Goal: Information Seeking & Learning: Check status

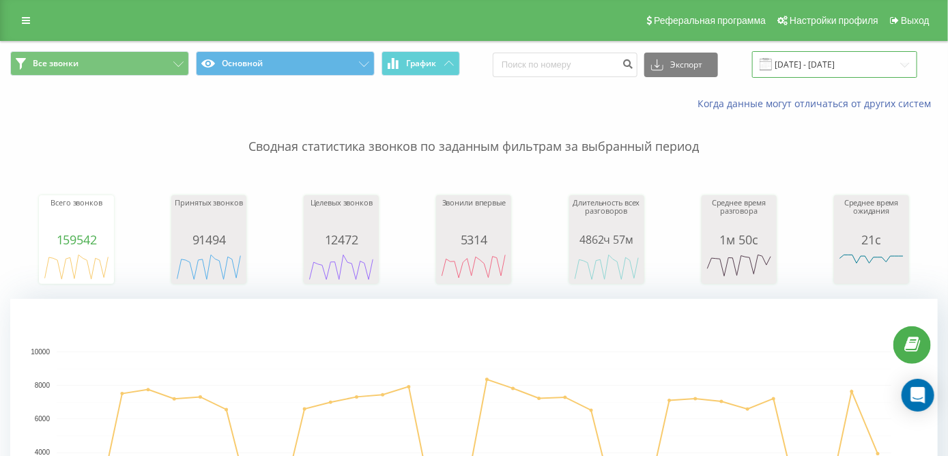
click at [819, 71] on input "[DATE] - [DATE]" at bounding box center [834, 64] width 165 height 27
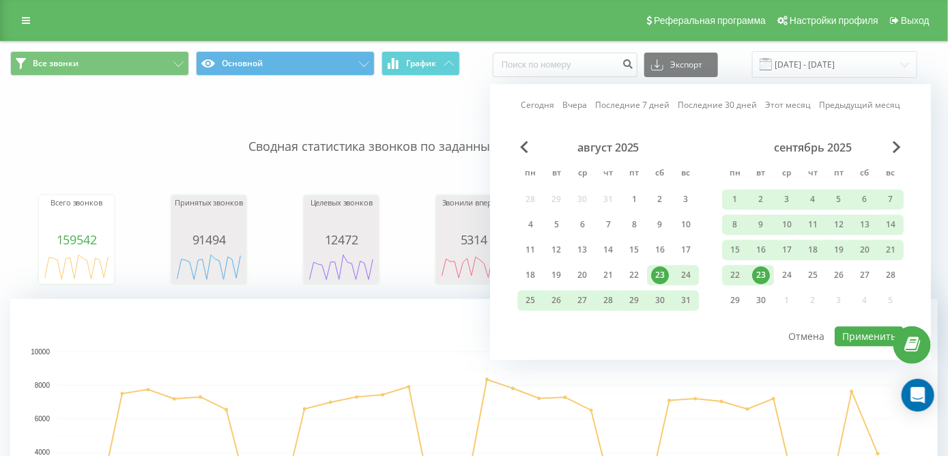
click at [763, 276] on div "23" at bounding box center [761, 275] width 18 height 18
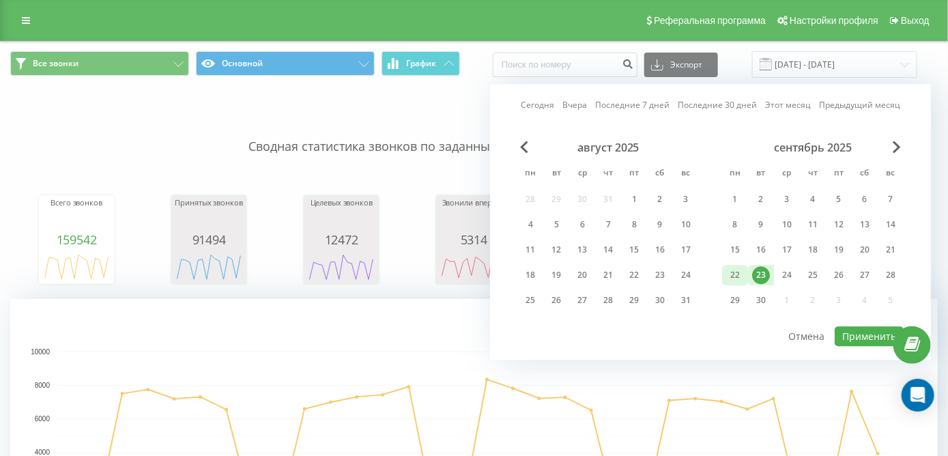
click at [736, 265] on div "22" at bounding box center [735, 275] width 26 height 20
click at [867, 338] on button "Применить" at bounding box center [869, 336] width 69 height 20
type input "[DATE] - [DATE]"
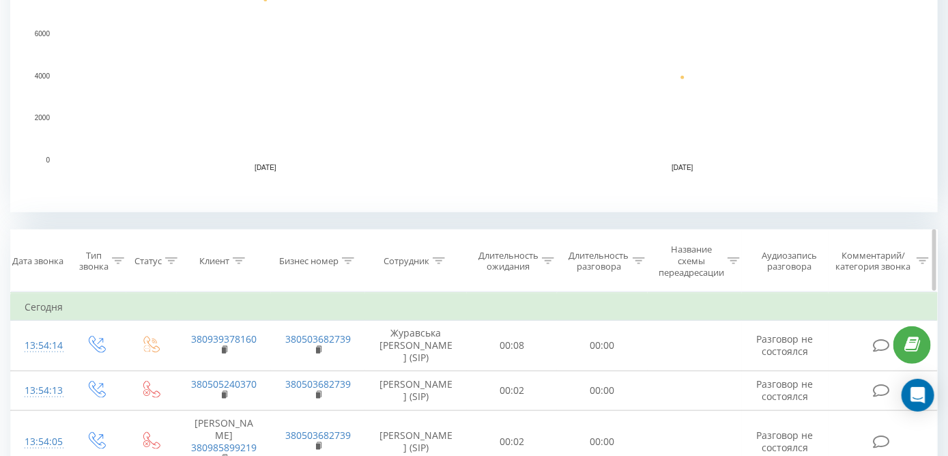
scroll to position [409, 0]
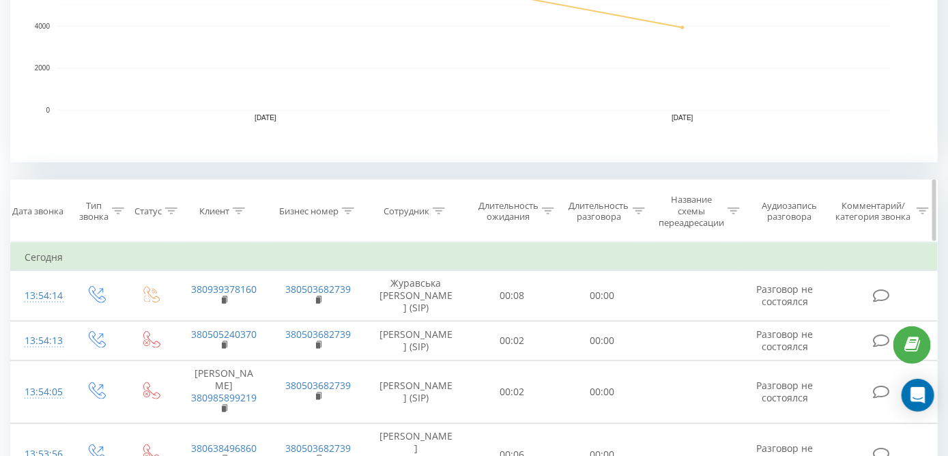
click at [241, 213] on icon at bounding box center [239, 210] width 12 height 7
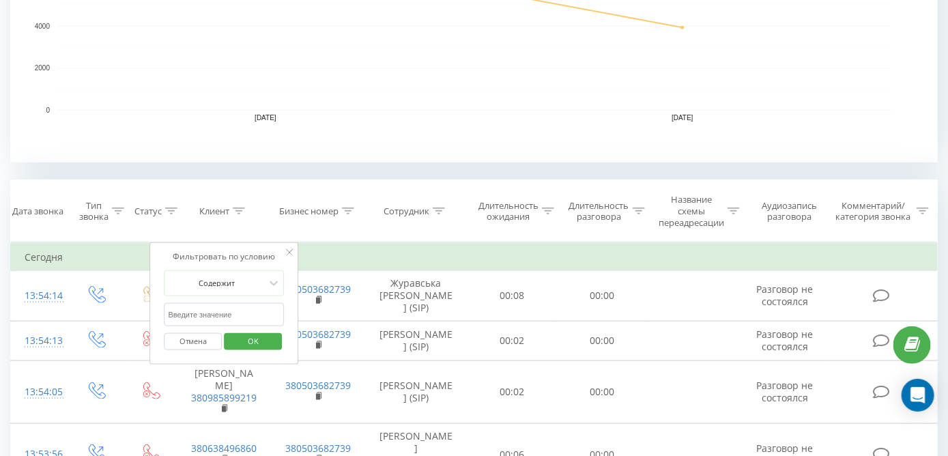
click at [253, 321] on input "text" at bounding box center [224, 315] width 120 height 24
paste input "380635778735"
type input "380635778735"
click at [266, 341] on span "OK" at bounding box center [253, 340] width 38 height 21
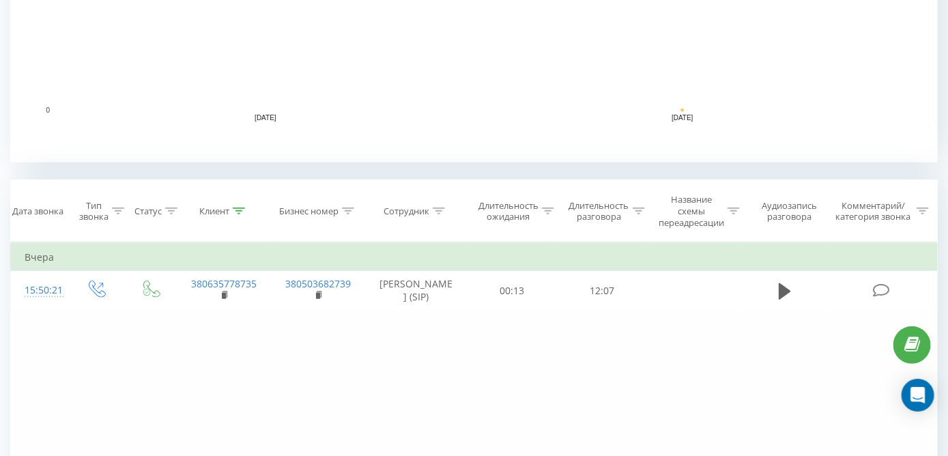
scroll to position [553, 0]
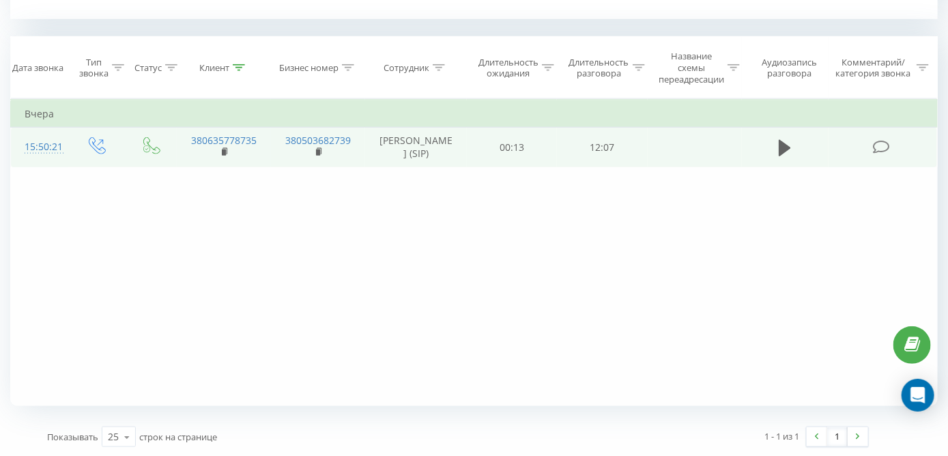
click at [821, 167] on td at bounding box center [785, 148] width 87 height 40
click at [789, 158] on icon at bounding box center [785, 148] width 12 height 19
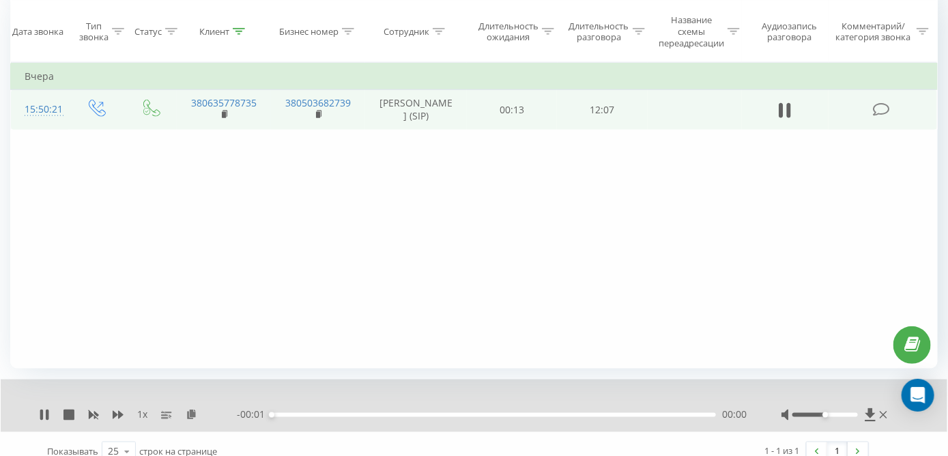
scroll to position [605, 0]
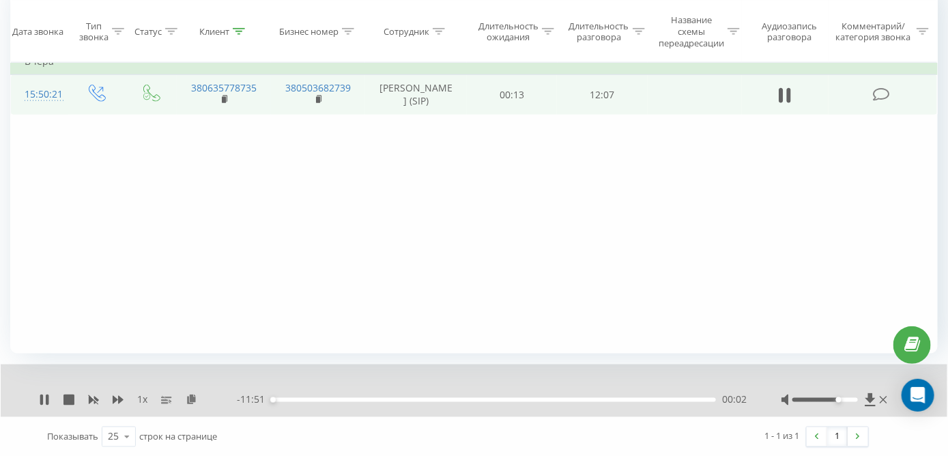
click at [837, 400] on div at bounding box center [825, 400] width 66 height 4
click at [844, 398] on div at bounding box center [825, 400] width 66 height 4
click at [794, 270] on div "Фильтровать по условию Равно Введите значение Отмена OK Фильтровать по условию …" at bounding box center [473, 199] width 927 height 307
click at [104, 287] on div "Фильтровать по условию Равно Введите значение Отмена OK Фильтровать по условию …" at bounding box center [473, 199] width 927 height 307
drag, startPoint x: 844, startPoint y: 398, endPoint x: 856, endPoint y: 398, distance: 12.3
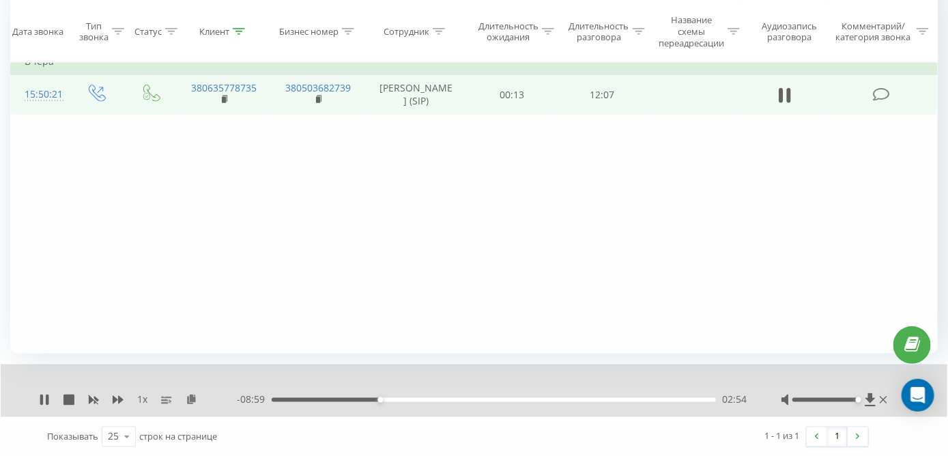
click at [856, 398] on div "Accessibility label" at bounding box center [857, 399] width 5 height 5
drag, startPoint x: 630, startPoint y: 289, endPoint x: 567, endPoint y: 59, distance: 238.4
click at [629, 289] on div "Фильтровать по условию Равно Введите значение Отмена OK Фильтровать по условию …" at bounding box center [473, 199] width 927 height 307
click at [121, 396] on icon at bounding box center [118, 399] width 11 height 11
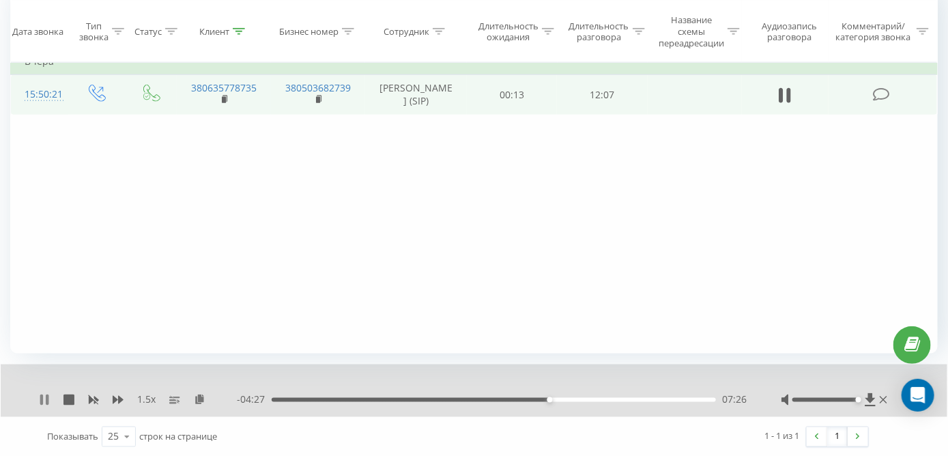
click at [48, 399] on icon at bounding box center [44, 399] width 11 height 11
click at [35, 396] on div "1.5 x - 04:27 07:26 07:26" at bounding box center [474, 390] width 946 height 53
click at [42, 394] on icon at bounding box center [44, 399] width 8 height 11
drag, startPoint x: 843, startPoint y: 396, endPoint x: 833, endPoint y: 399, distance: 10.6
click at [833, 399] on div at bounding box center [835, 400] width 109 height 14
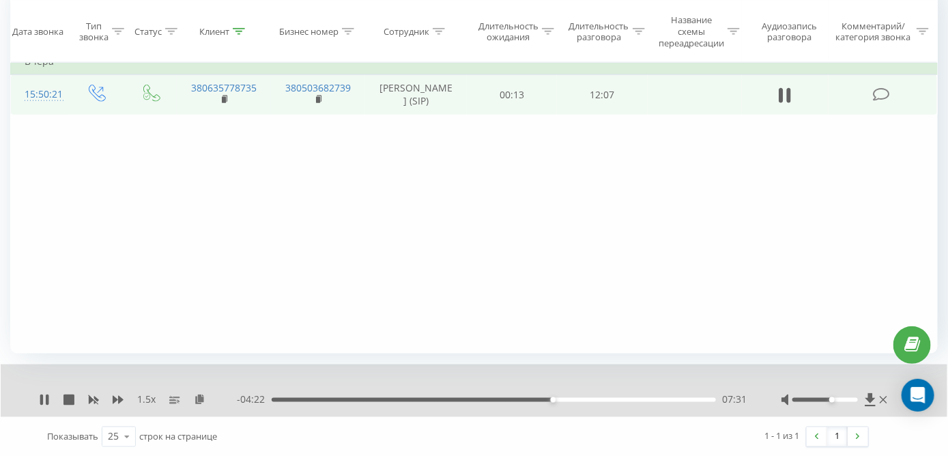
click at [833, 400] on div at bounding box center [825, 400] width 66 height 4
click at [839, 397] on div "Accessibility label" at bounding box center [837, 399] width 5 height 5
click at [619, 306] on div "Фильтровать по условию Равно Введите значение Отмена OK Фильтровать по условию …" at bounding box center [473, 199] width 927 height 307
click at [200, 395] on icon at bounding box center [200, 399] width 12 height 10
click at [50, 391] on div "1.5 x 00:00 11:54 11:54" at bounding box center [474, 390] width 946 height 53
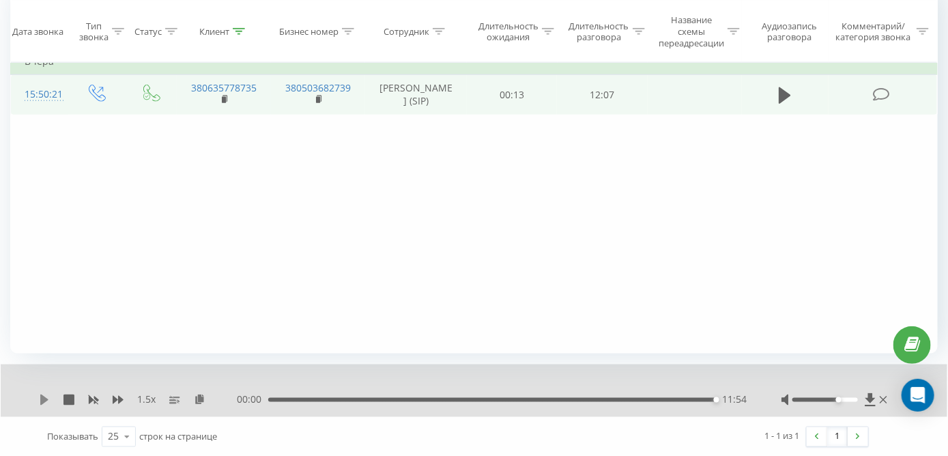
click at [42, 401] on icon at bounding box center [44, 399] width 8 height 11
drag, startPoint x: 842, startPoint y: 398, endPoint x: 870, endPoint y: 398, distance: 28.0
click at [870, 398] on div at bounding box center [835, 400] width 109 height 14
click at [39, 403] on icon at bounding box center [44, 399] width 11 height 11
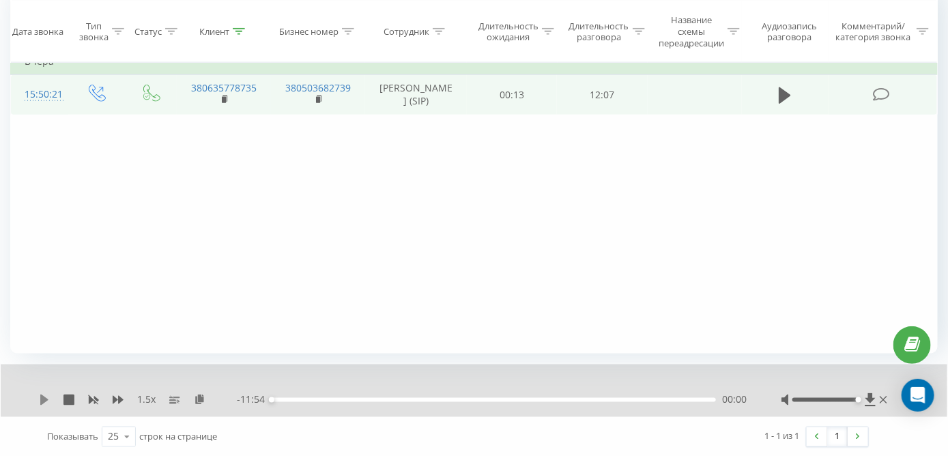
click at [41, 401] on icon at bounding box center [44, 399] width 8 height 11
click at [118, 399] on icon at bounding box center [118, 400] width 11 height 8
click at [579, 390] on div "2 x - 11:49 00:05 00:05" at bounding box center [474, 390] width 946 height 53
click at [527, 399] on div "06:51" at bounding box center [494, 400] width 444 height 4
click at [524, 401] on div "00:00" at bounding box center [494, 400] width 444 height 4
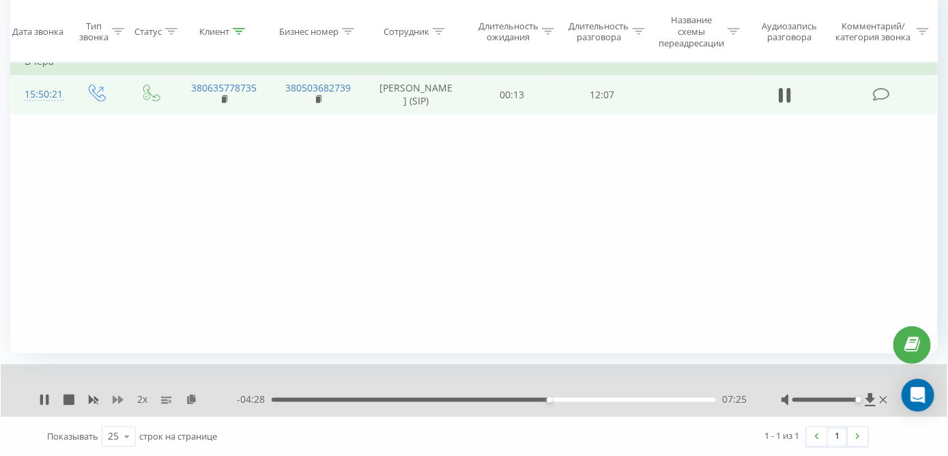
click at [119, 399] on icon at bounding box center [118, 400] width 11 height 8
click at [126, 395] on div "1 x" at bounding box center [138, 400] width 198 height 14
click at [124, 397] on div "1 x" at bounding box center [138, 400] width 198 height 14
click at [117, 399] on icon at bounding box center [118, 399] width 11 height 11
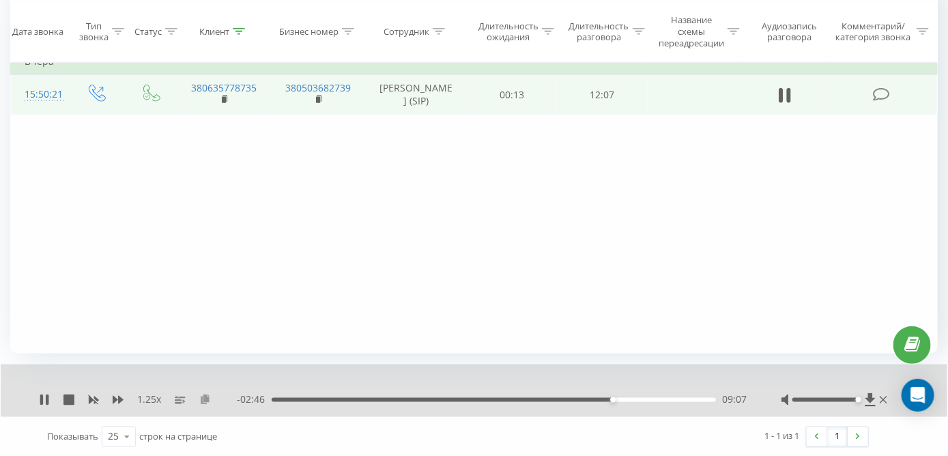
click at [203, 400] on icon at bounding box center [205, 399] width 12 height 10
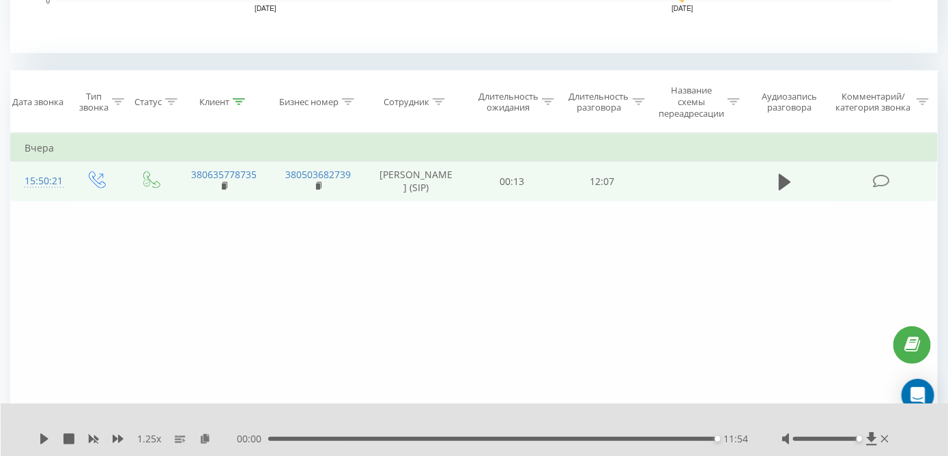
scroll to position [469, 0]
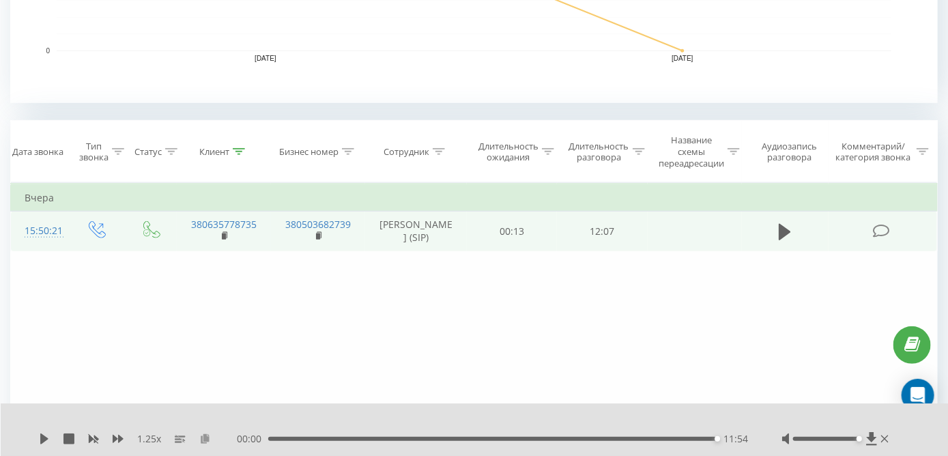
click at [201, 439] on icon at bounding box center [205, 438] width 12 height 10
click at [226, 240] on rect at bounding box center [224, 236] width 4 height 6
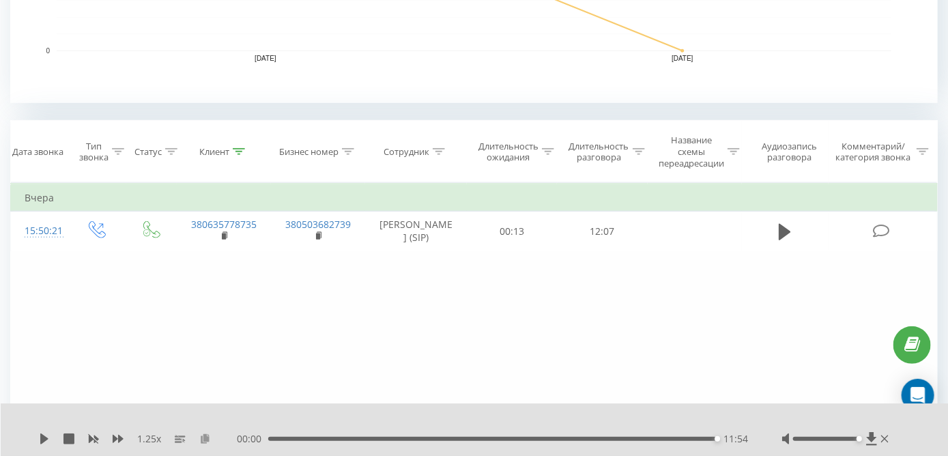
click at [207, 437] on icon at bounding box center [205, 438] width 12 height 10
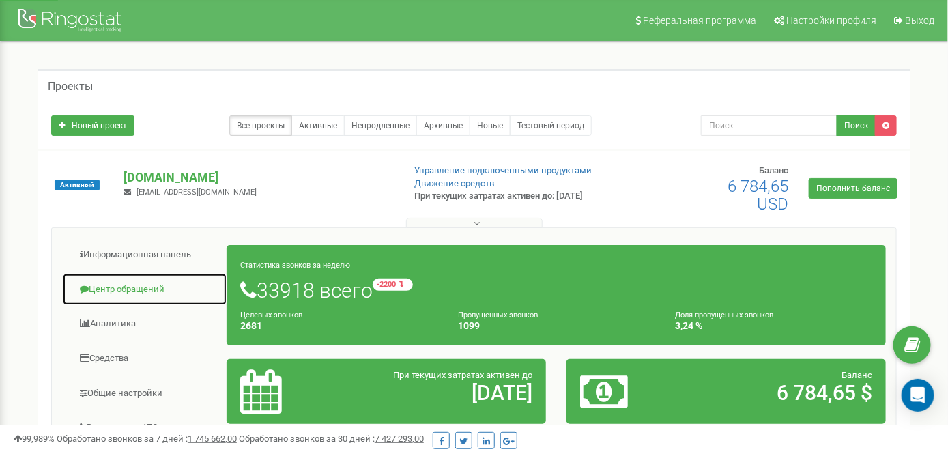
click at [115, 286] on link "Центр обращений" at bounding box center [144, 289] width 165 height 33
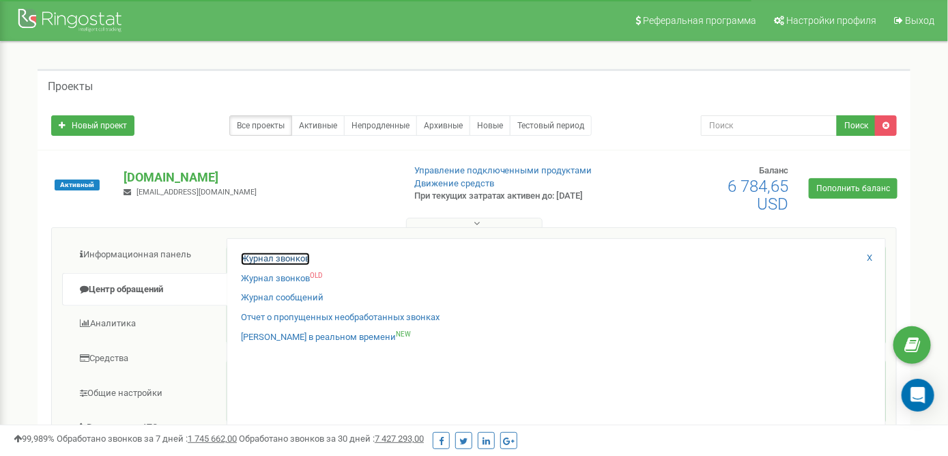
click at [281, 261] on link "Журнал звонков" at bounding box center [275, 258] width 69 height 13
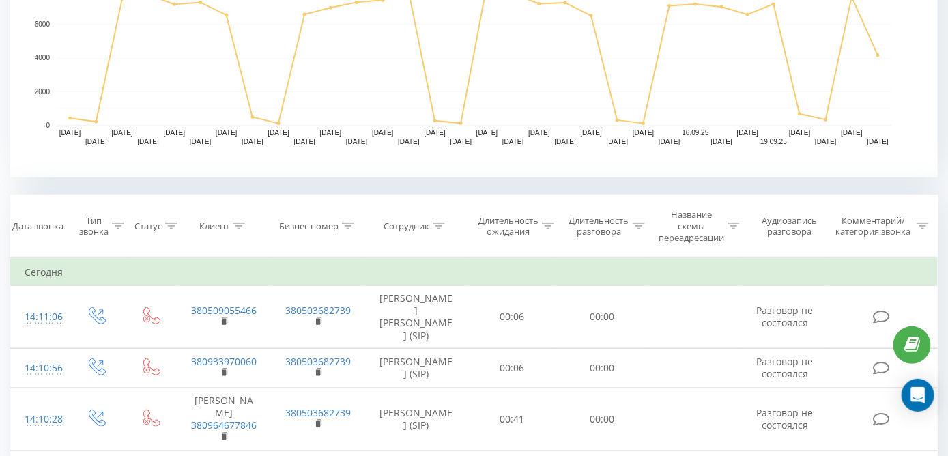
scroll to position [409, 0]
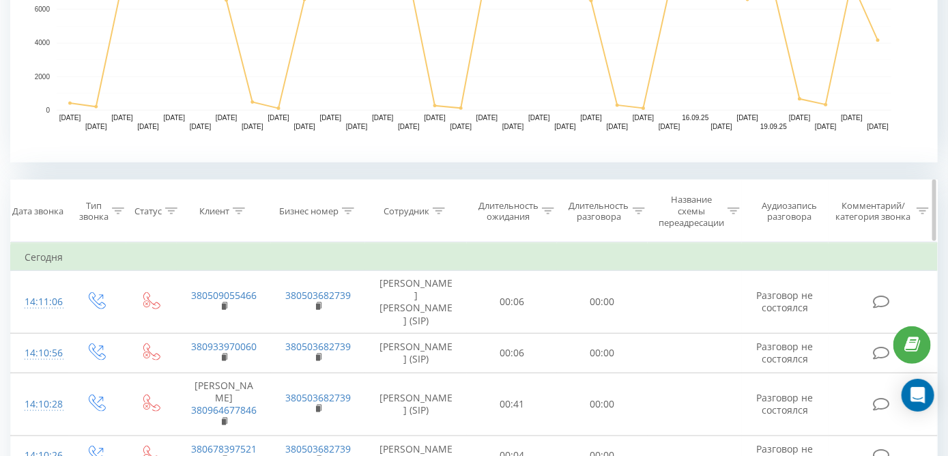
click at [248, 209] on div "Клиент" at bounding box center [224, 211] width 94 height 12
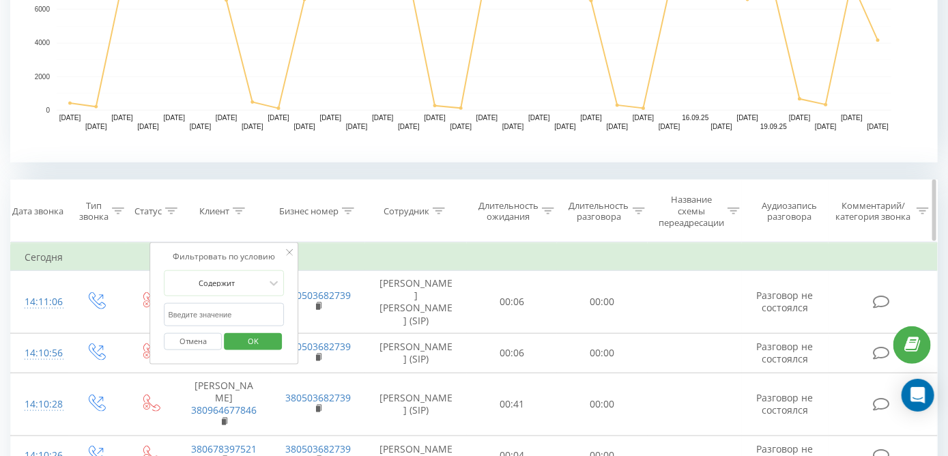
click at [337, 203] on th "Бизнес номер" at bounding box center [318, 211] width 94 height 62
drag, startPoint x: 307, startPoint y: 189, endPoint x: 322, endPoint y: 189, distance: 15.0
click at [310, 189] on th "Бизнес номер" at bounding box center [318, 211] width 94 height 62
click at [439, 213] on icon at bounding box center [439, 210] width 12 height 7
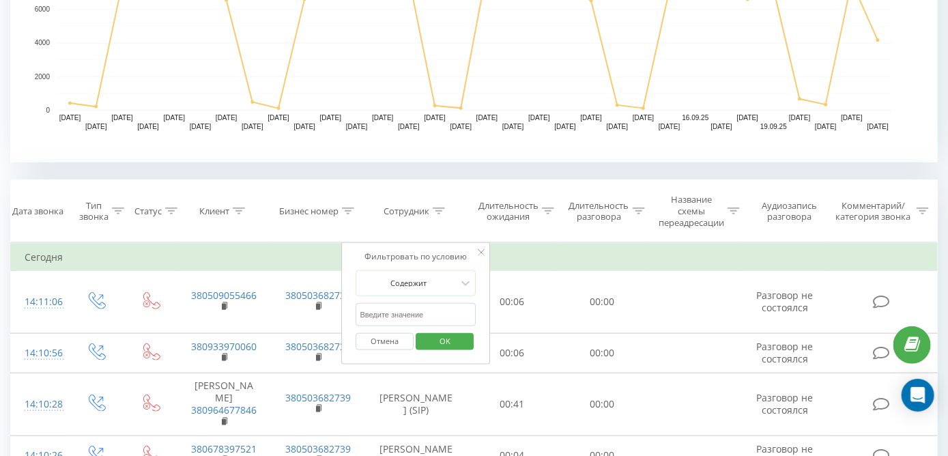
click at [424, 304] on input "text" at bounding box center [416, 315] width 120 height 24
type input "круподер"
click button "OK" at bounding box center [445, 341] width 58 height 17
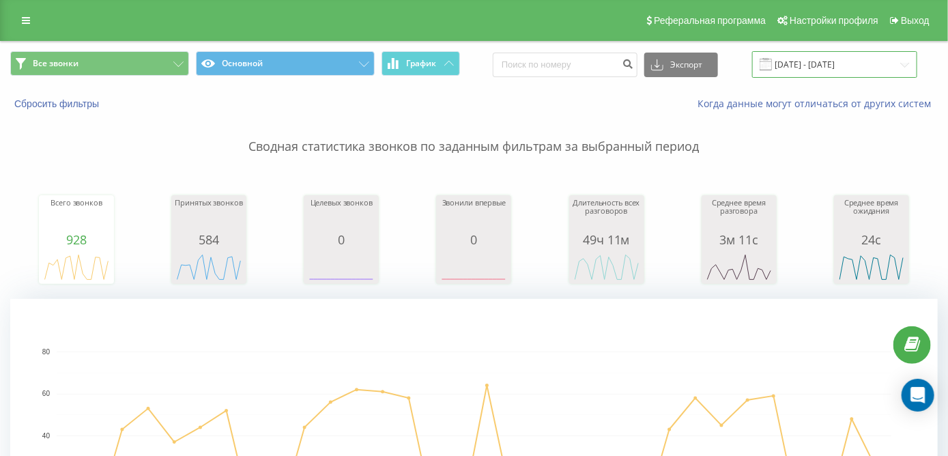
click at [841, 66] on input "[DATE] - [DATE]" at bounding box center [834, 64] width 165 height 27
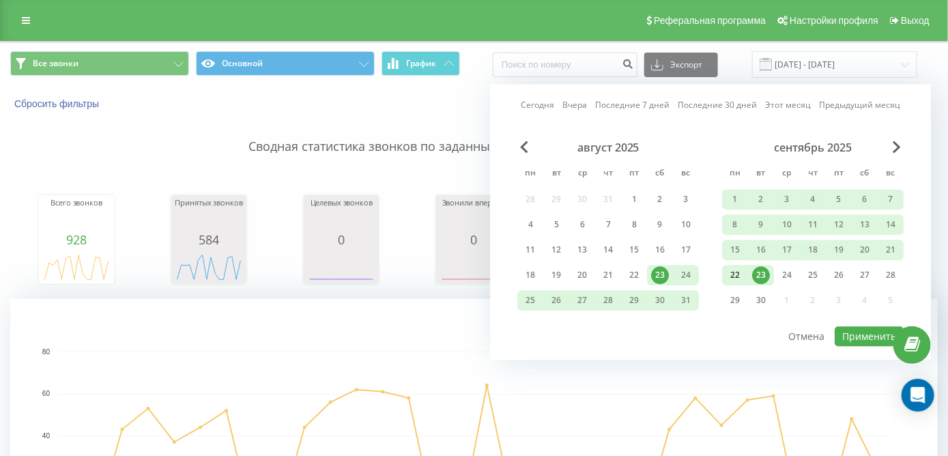
click at [737, 276] on div "22" at bounding box center [735, 275] width 18 height 18
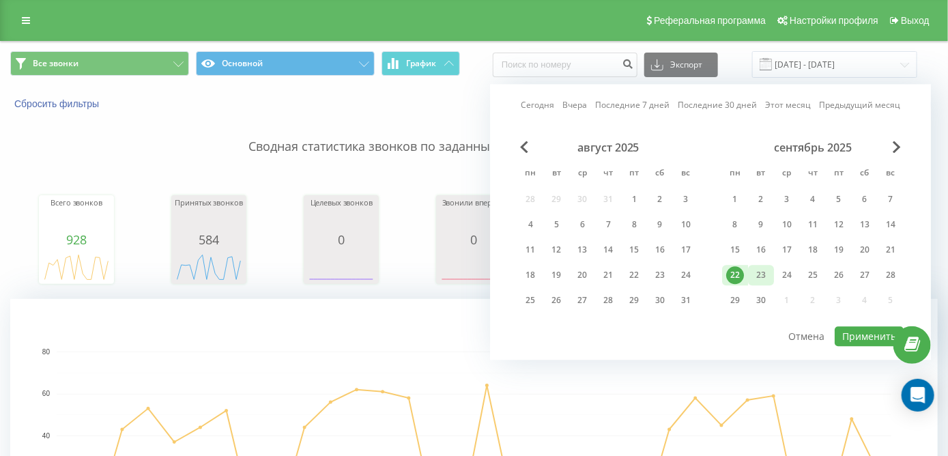
click at [763, 276] on div "23" at bounding box center [761, 275] width 18 height 18
click at [850, 327] on button "Применить" at bounding box center [869, 336] width 69 height 20
type input "[DATE] - [DATE]"
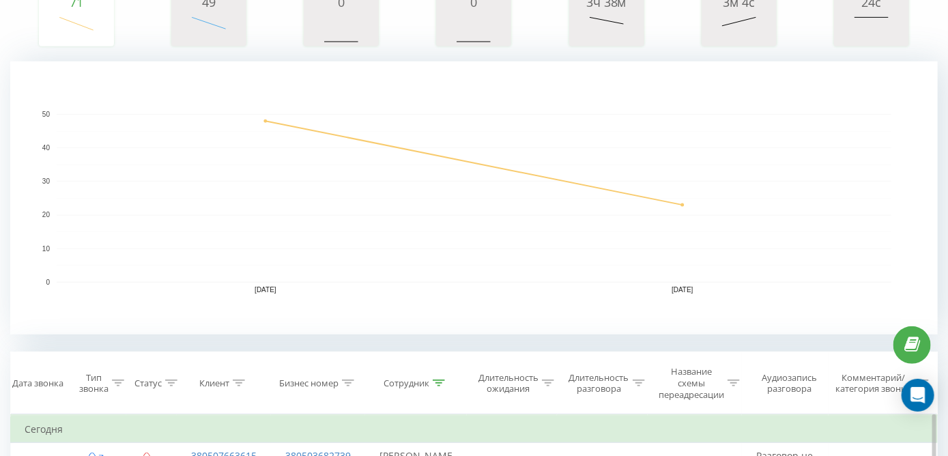
drag, startPoint x: 504, startPoint y: 164, endPoint x: 520, endPoint y: 252, distance: 89.4
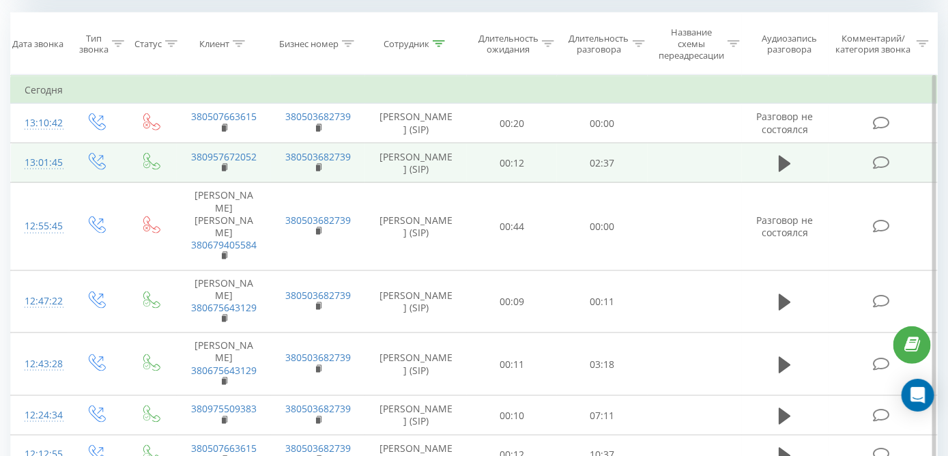
drag, startPoint x: 523, startPoint y: 189, endPoint x: 521, endPoint y: 240, distance: 50.5
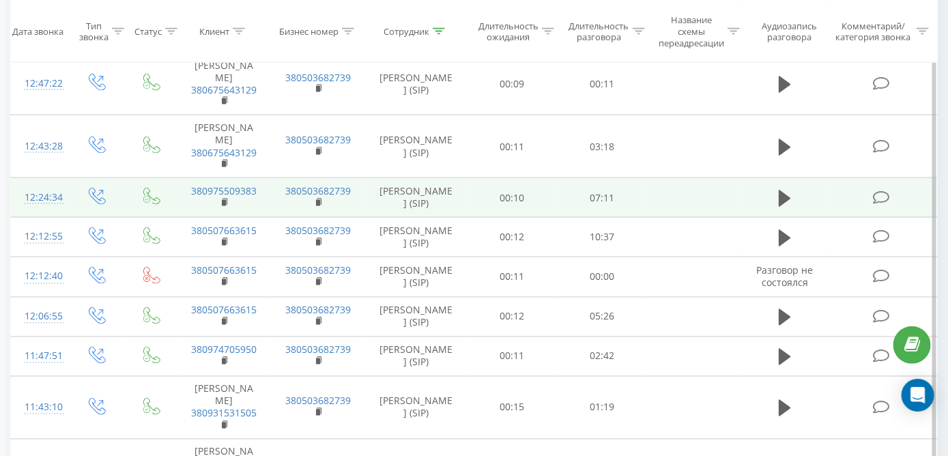
drag, startPoint x: 545, startPoint y: 150, endPoint x: 545, endPoint y: 213, distance: 62.8
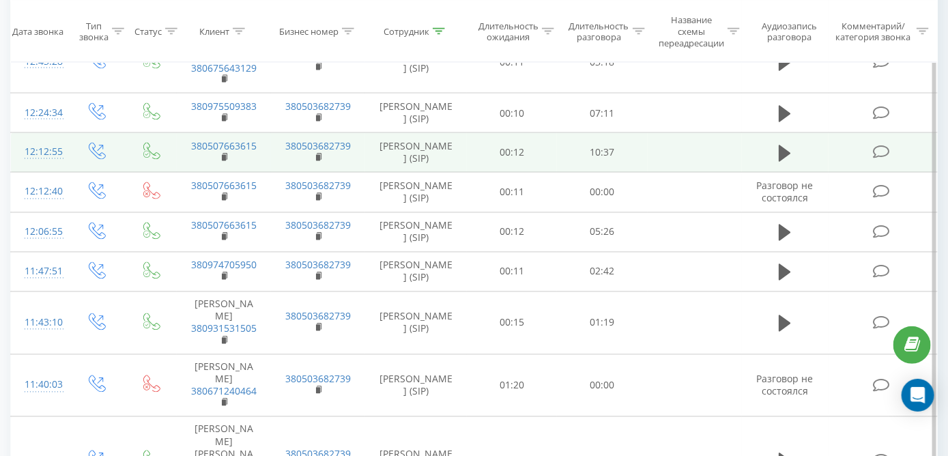
drag, startPoint x: 545, startPoint y: 186, endPoint x: 546, endPoint y: 203, distance: 17.8
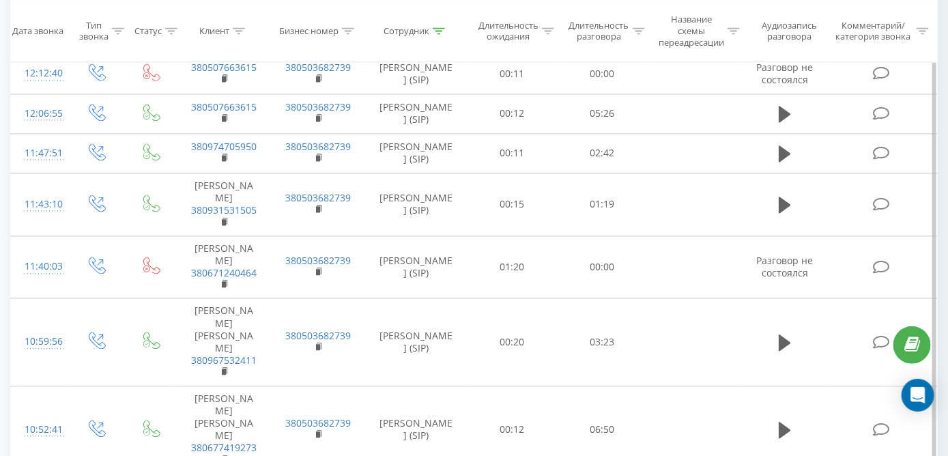
drag, startPoint x: 551, startPoint y: 173, endPoint x: 551, endPoint y: 218, distance: 45.7
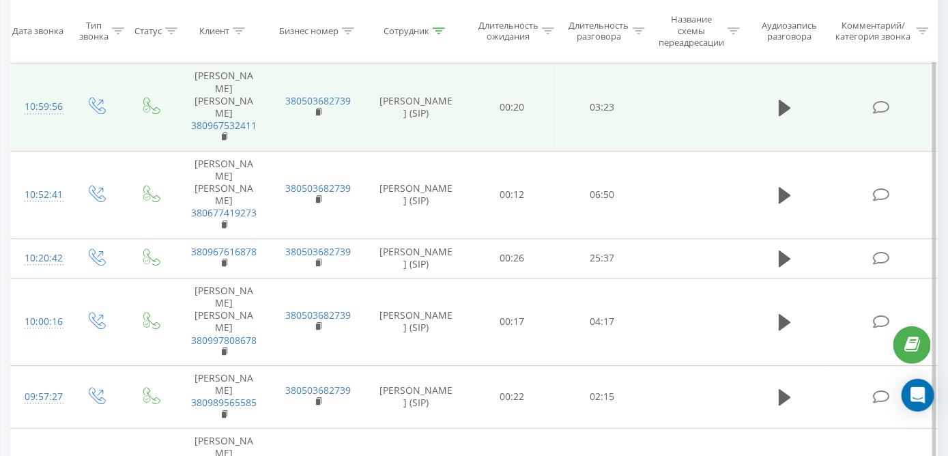
drag, startPoint x: 551, startPoint y: 218, endPoint x: 562, endPoint y: 268, distance: 51.0
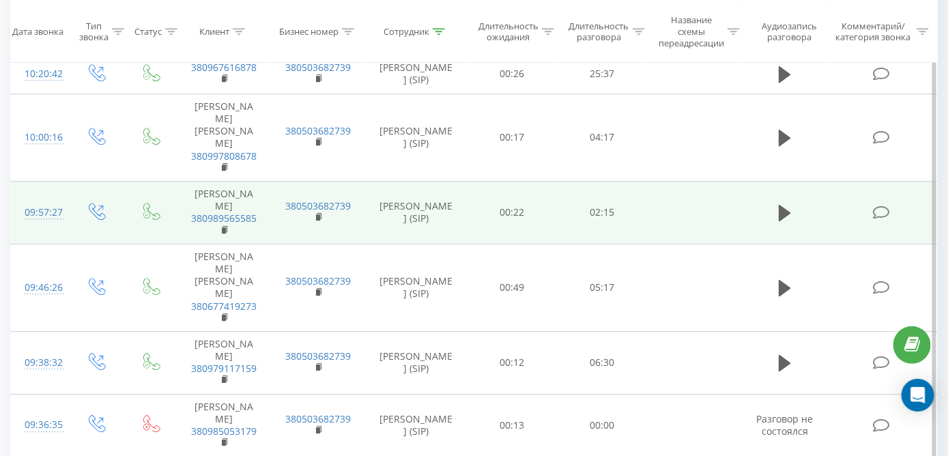
drag, startPoint x: 562, startPoint y: 225, endPoint x: 568, endPoint y: 265, distance: 40.6
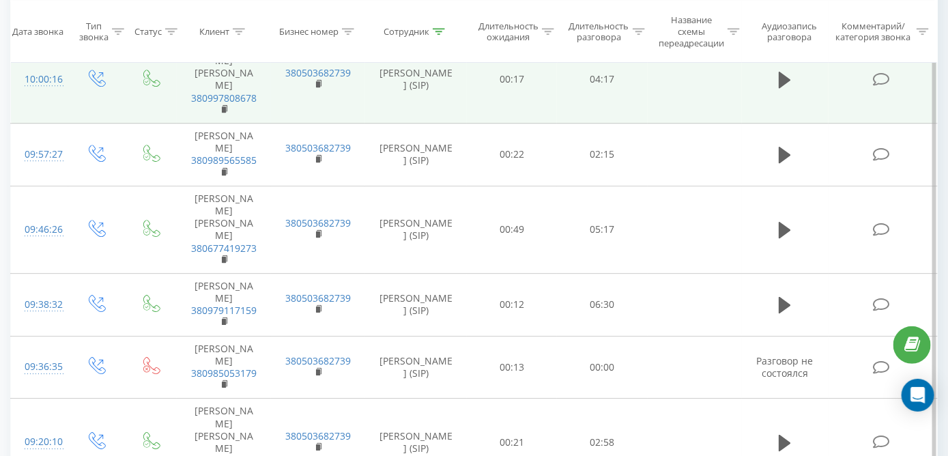
drag, startPoint x: 568, startPoint y: 207, endPoint x: 567, endPoint y: 258, distance: 51.2
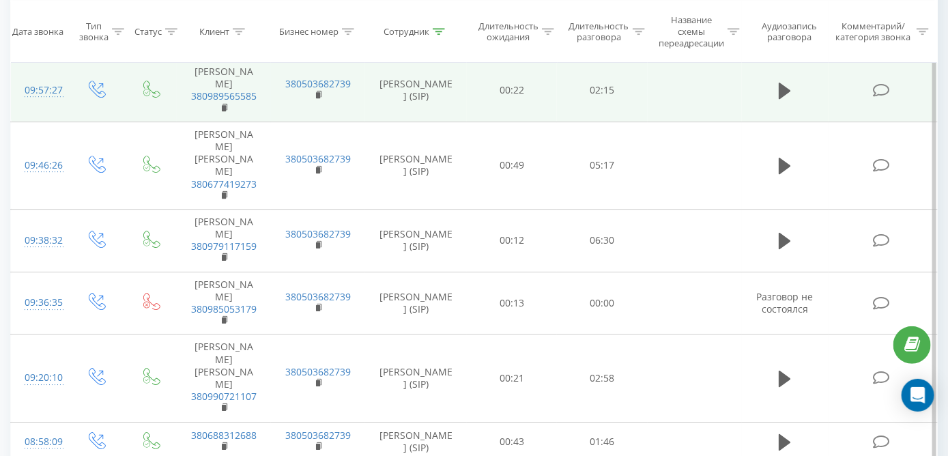
drag, startPoint x: 560, startPoint y: 208, endPoint x: 552, endPoint y: 244, distance: 36.4
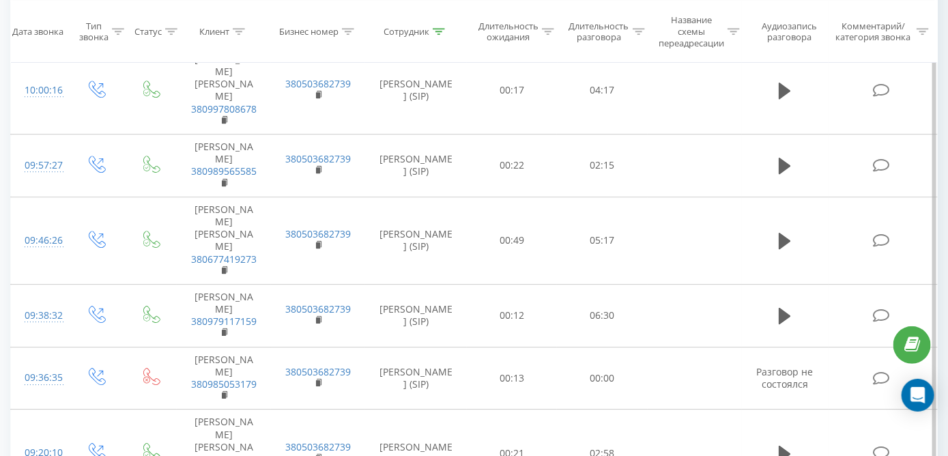
drag, startPoint x: 548, startPoint y: 223, endPoint x: 549, endPoint y: 182, distance: 41.6
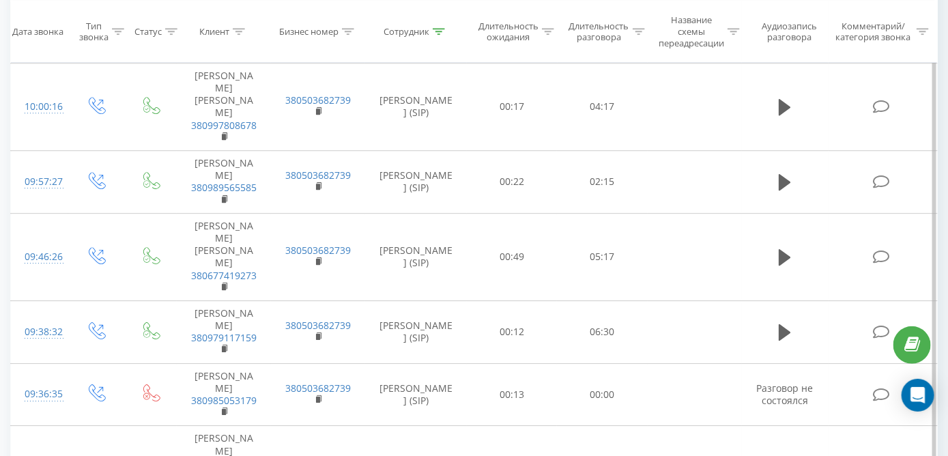
click at [222, 51] on rect at bounding box center [224, 48] width 4 height 6
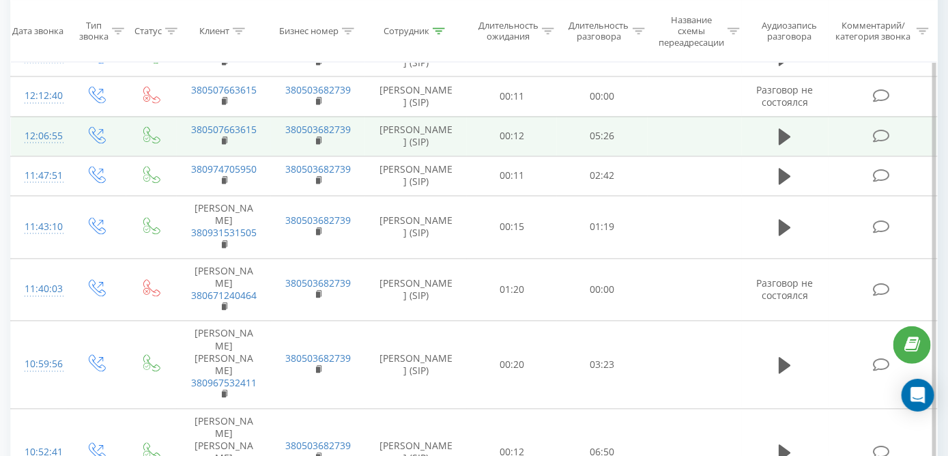
scroll to position [965, 0]
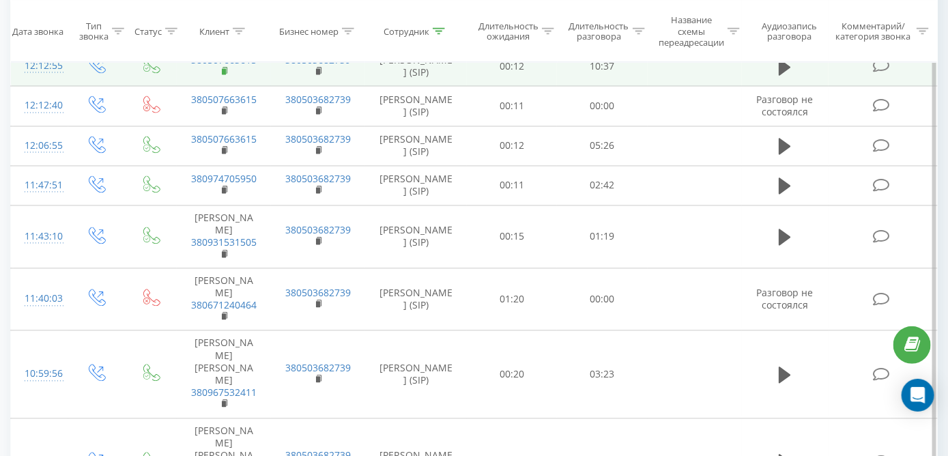
click at [222, 75] on rect at bounding box center [224, 72] width 4 height 6
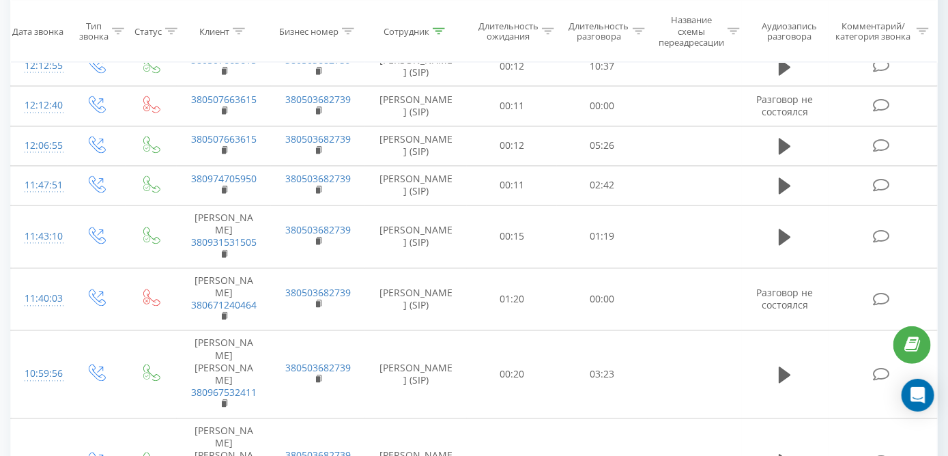
click at [0, 267] on div "Все звонки Основной График Экспорт .csv .xls .xlsx 22.09.2025 - 23.09.2025 Сбро…" at bounding box center [474, 166] width 948 height 2180
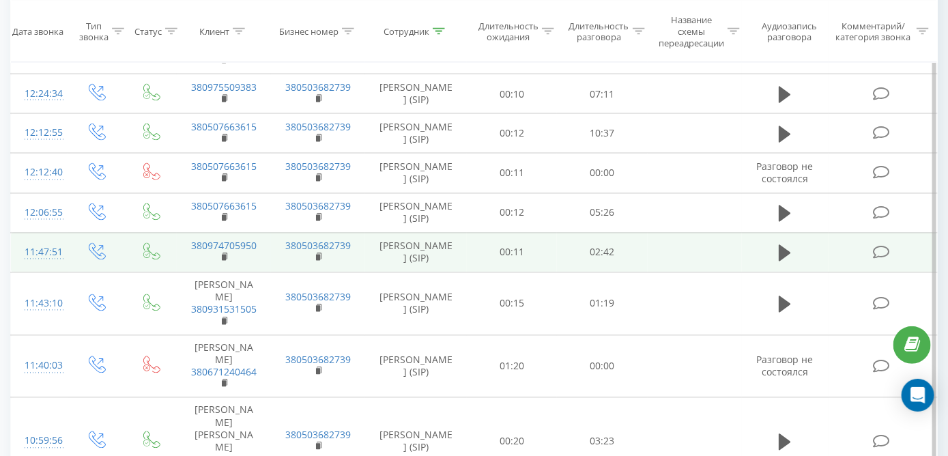
scroll to position [897, 0]
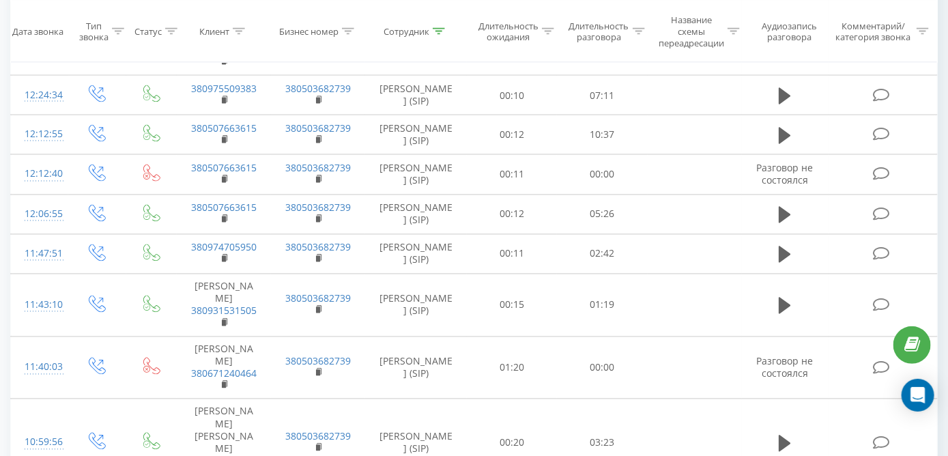
click at [0, 257] on div "Все звонки Основной График Экспорт .csv .xls .xlsx 22.09.2025 - 23.09.2025 Сбро…" at bounding box center [474, 234] width 948 height 2180
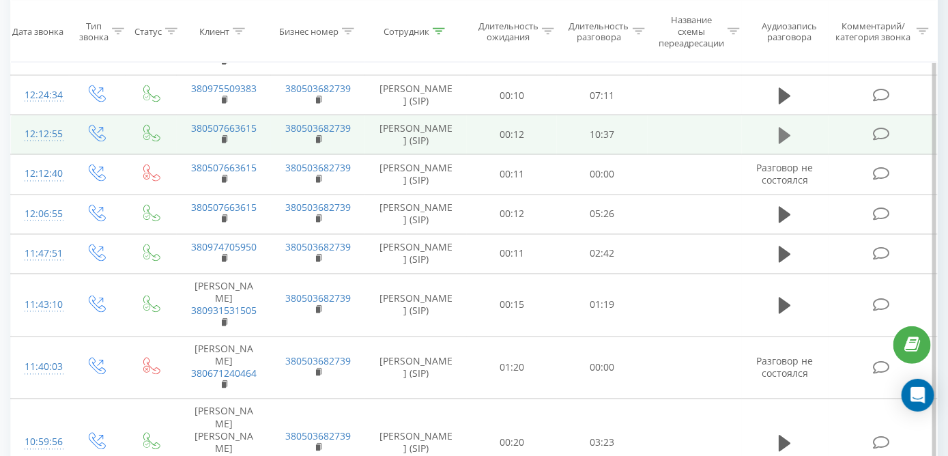
click at [785, 144] on icon at bounding box center [785, 136] width 12 height 16
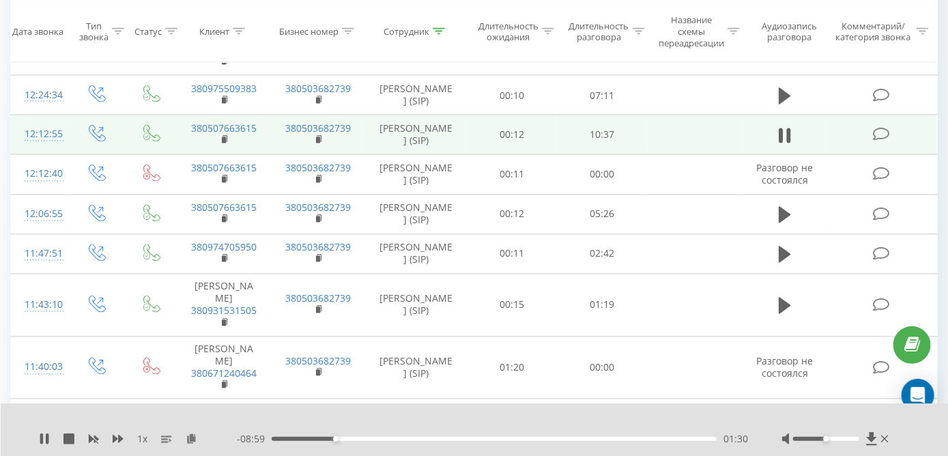
click at [848, 436] on div at bounding box center [837, 439] width 110 height 14
click at [852, 440] on div at bounding box center [826, 439] width 66 height 4
click at [858, 439] on div at bounding box center [826, 439] width 66 height 4
click at [192, 442] on icon at bounding box center [192, 438] width 12 height 10
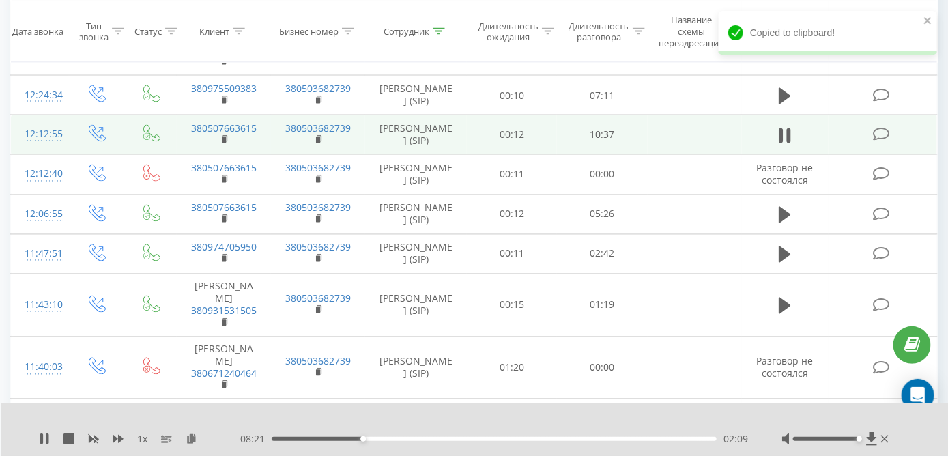
click at [35, 441] on div "1 x - 08:21 02:09 02:09" at bounding box center [475, 429] width 948 height 53
click at [40, 436] on icon at bounding box center [41, 438] width 3 height 11
drag, startPoint x: 29, startPoint y: 437, endPoint x: 38, endPoint y: 439, distance: 9.1
click at [33, 439] on div "1 x - 08:19 02:11 02:11" at bounding box center [475, 429] width 948 height 53
click at [48, 439] on icon at bounding box center [44, 438] width 11 height 11
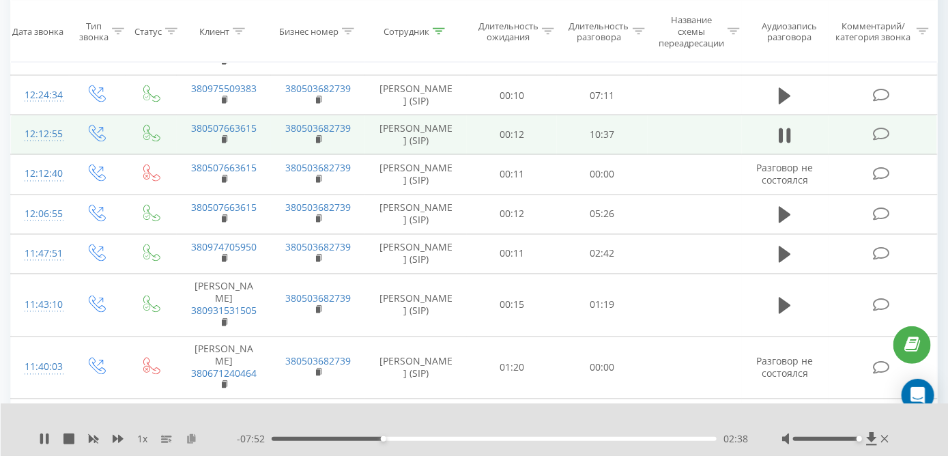
click at [188, 442] on icon at bounding box center [192, 438] width 12 height 10
click at [194, 437] on icon at bounding box center [192, 438] width 12 height 10
click at [115, 439] on icon at bounding box center [118, 439] width 11 height 8
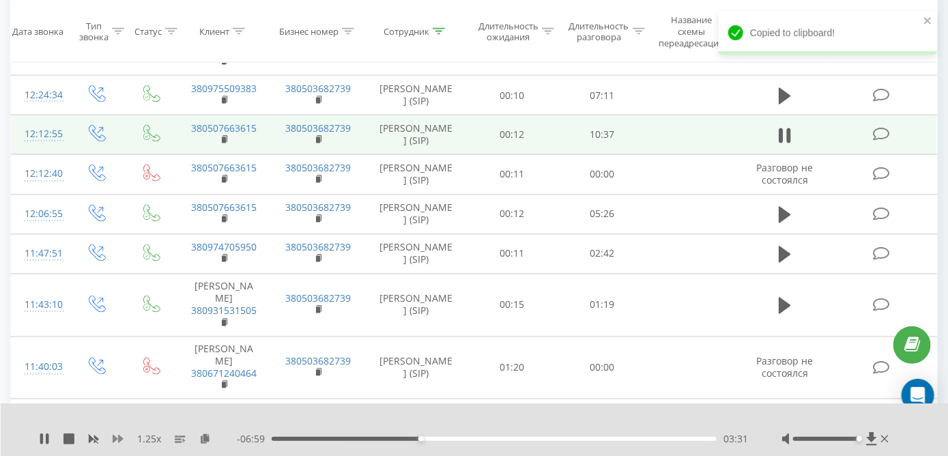
click at [115, 439] on icon at bounding box center [118, 439] width 11 height 8
click at [194, 440] on icon at bounding box center [200, 438] width 12 height 10
click at [199, 440] on icon at bounding box center [200, 438] width 12 height 10
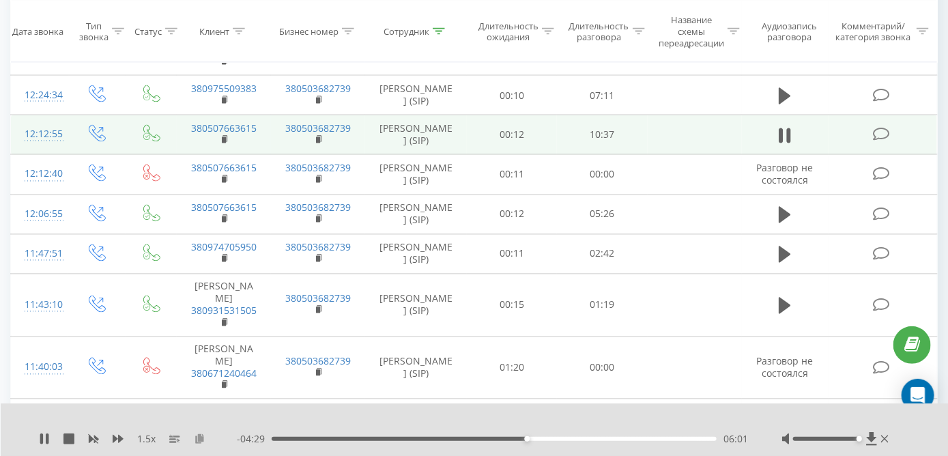
click at [197, 440] on icon at bounding box center [200, 438] width 12 height 10
click at [120, 437] on icon at bounding box center [118, 439] width 11 height 8
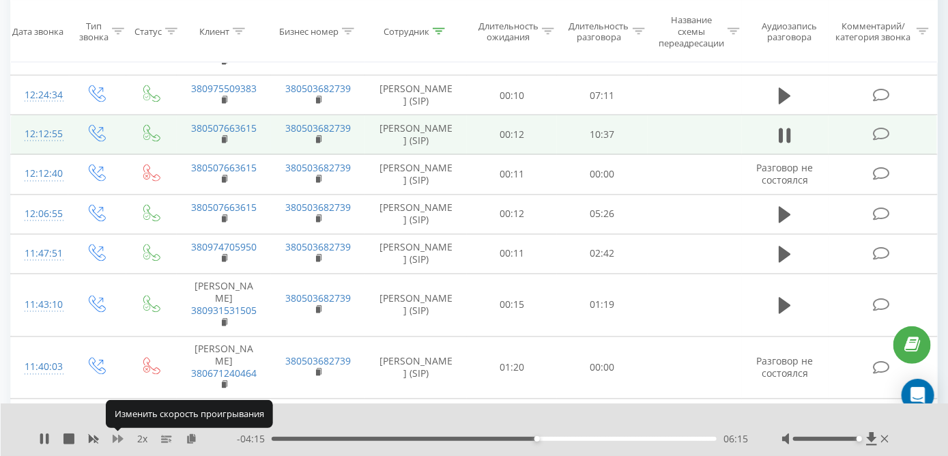
click at [120, 437] on icon at bounding box center [118, 439] width 11 height 8
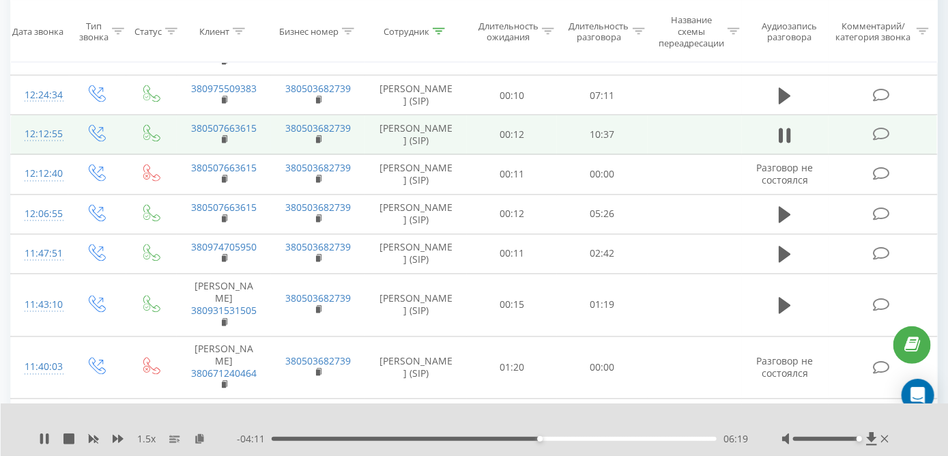
drag, startPoint x: 120, startPoint y: 437, endPoint x: 138, endPoint y: 423, distance: 22.8
click at [138, 423] on div "1.5 x - 04:11 06:19 06:19" at bounding box center [475, 429] width 948 height 53
click at [200, 437] on icon at bounding box center [200, 438] width 12 height 10
